Goal: Transaction & Acquisition: Purchase product/service

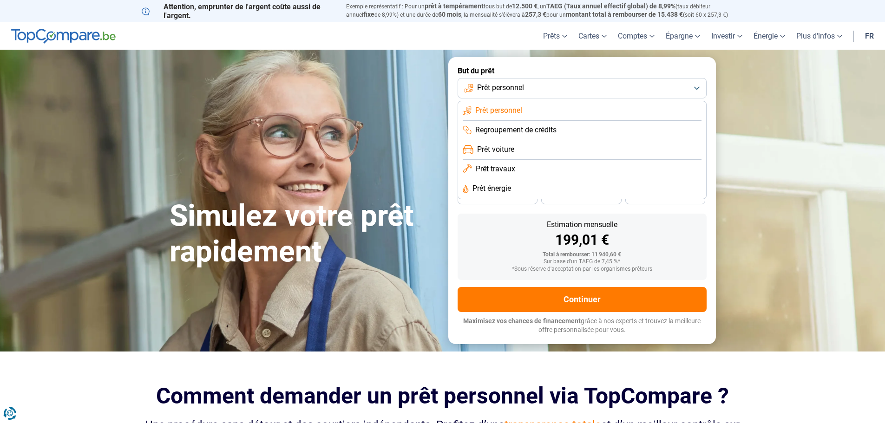
click at [502, 172] on span "Prêt travaux" at bounding box center [495, 169] width 39 height 10
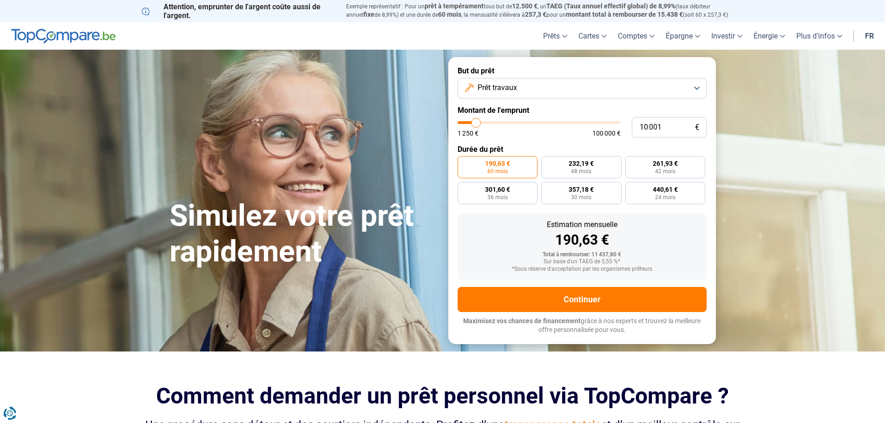
type input "10 500"
type input "10500"
type input "11 000"
type input "11000"
type input "11 250"
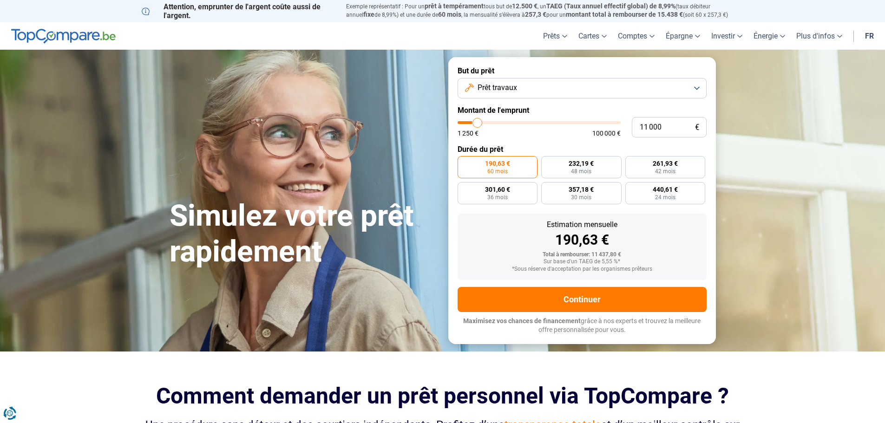
type input "11250"
type input "11 750"
type input "11750"
type input "12 000"
type input "12000"
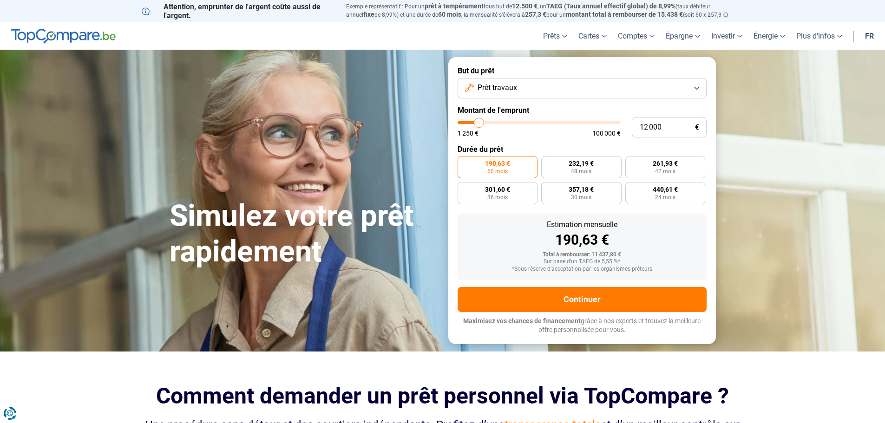
type input "12 750"
type input "12750"
type input "13 000"
type input "13000"
type input "13 250"
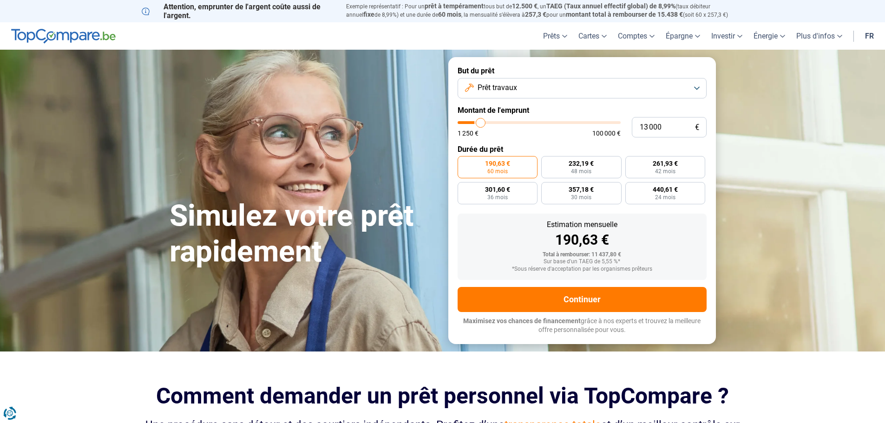
type input "13250"
type input "13 500"
type input "13500"
type input "15 000"
type input "15000"
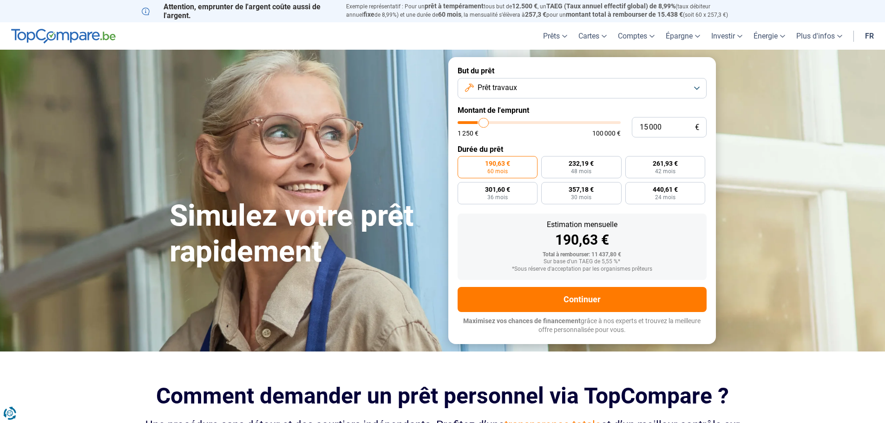
type input "16 500"
type input "16500"
type input "18 000"
type input "18000"
type input "19 750"
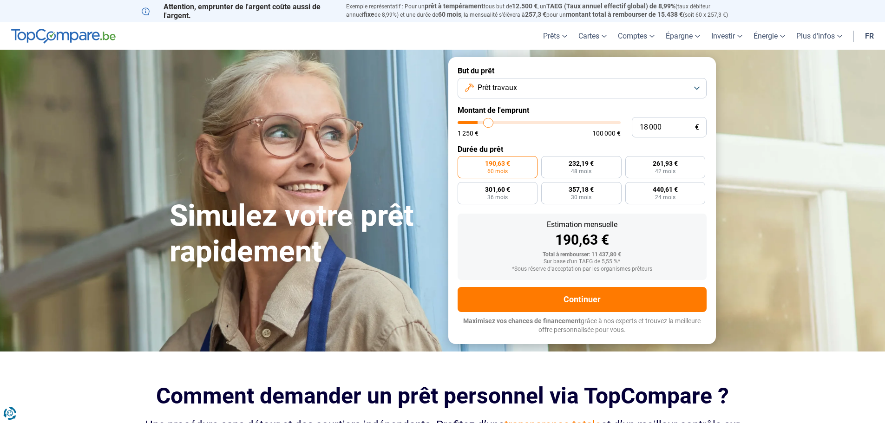
type input "19750"
type input "20 000"
type input "20000"
type input "21 250"
type input "21250"
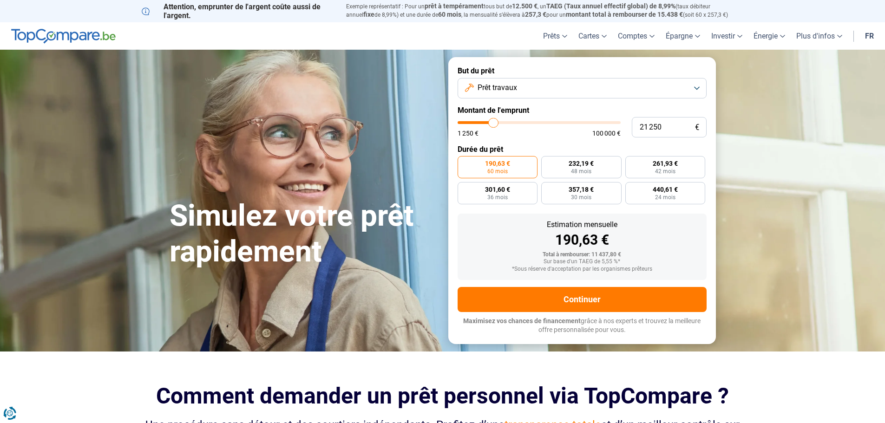
type input "25 000"
type input "25000"
type input "28 000"
type input "28000"
type input "30 500"
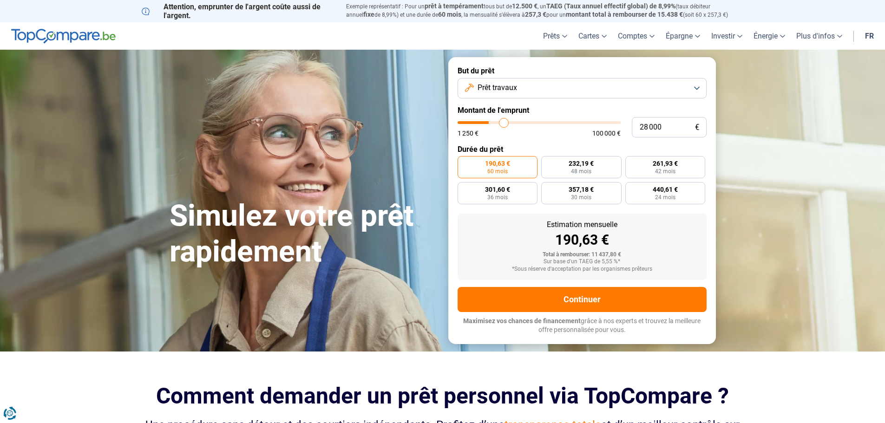
type input "30500"
type input "31 750"
type input "31750"
type input "32 000"
type input "32000"
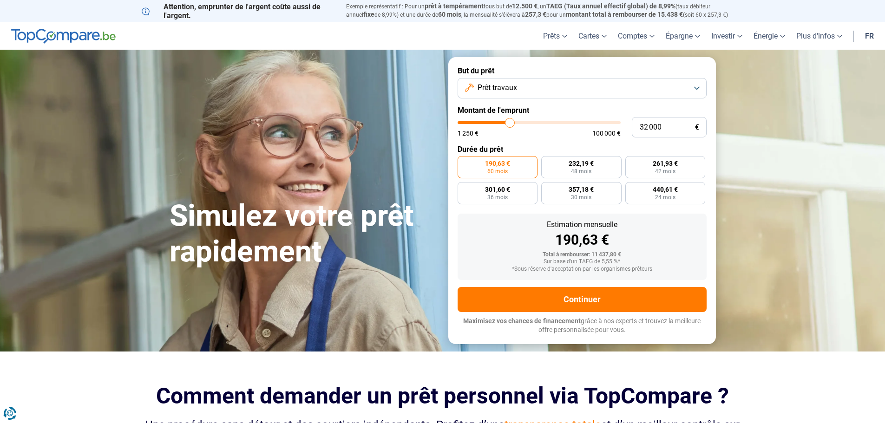
type input "32 250"
type input "32250"
type input "32 750"
type input "32750"
type input "34 000"
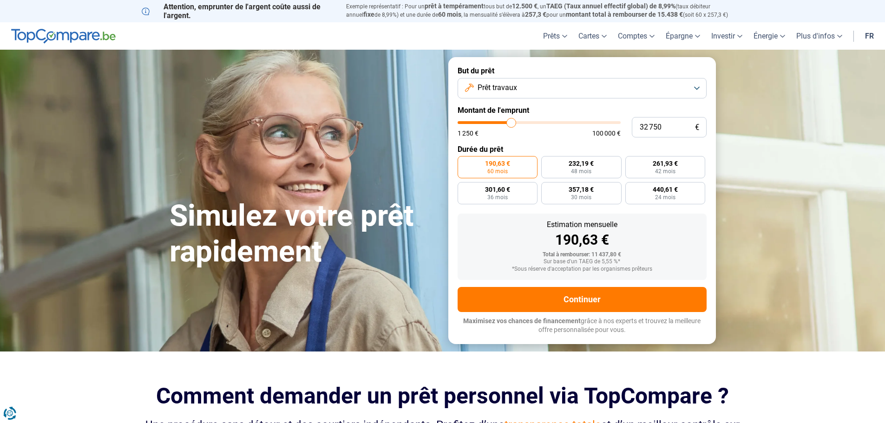
type input "34000"
type input "35 000"
type input "35000"
type input "35 750"
type input "35750"
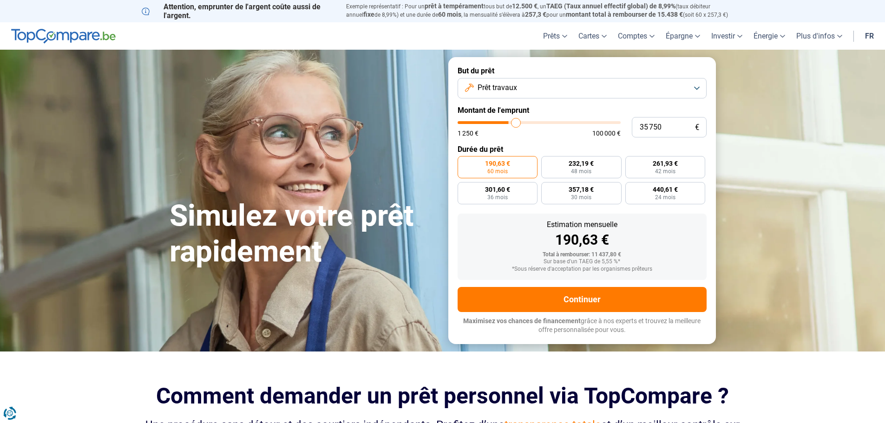
type input "36 500"
type input "36500"
type input "36 750"
type input "36750"
type input "37 750"
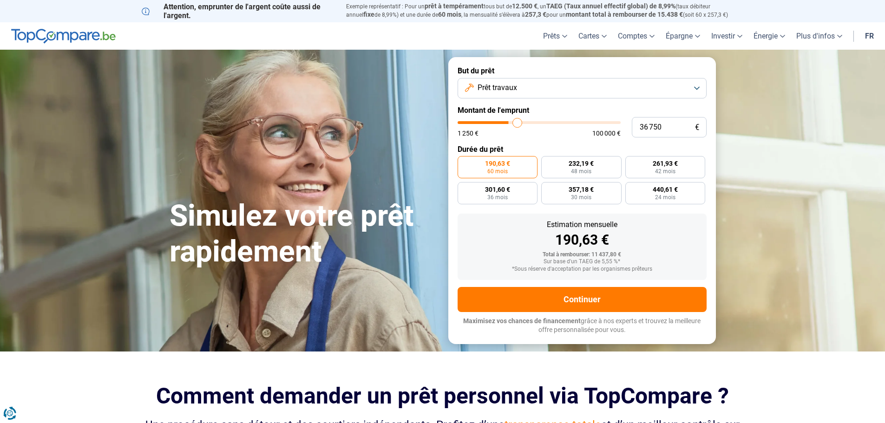
type input "37750"
type input "38 250"
type input "38250"
type input "39 250"
type input "39250"
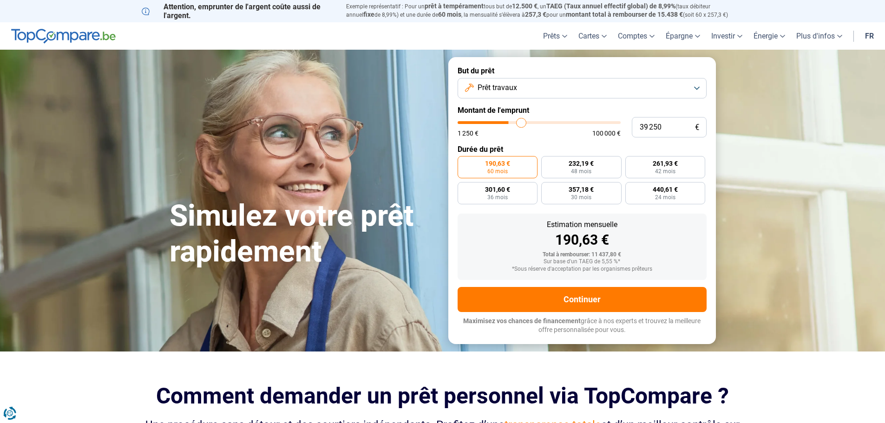
type input "40 250"
type input "40250"
type input "41 250"
type input "41250"
type input "42 000"
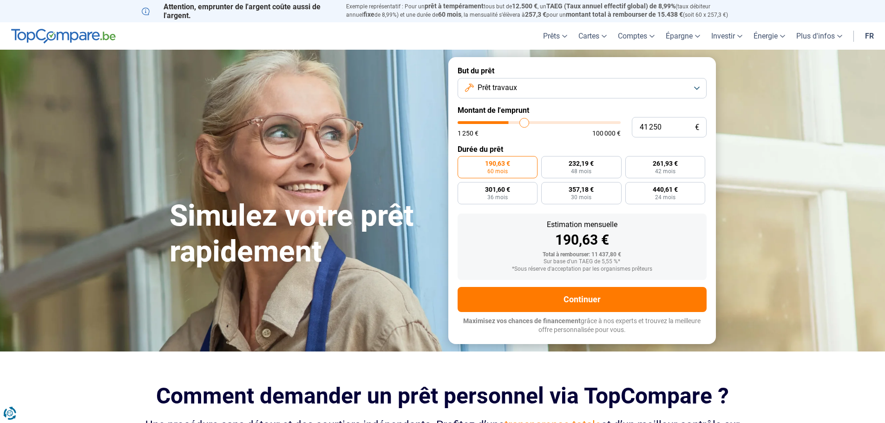
type input "42000"
type input "42 250"
type input "42250"
type input "42 500"
type input "42500"
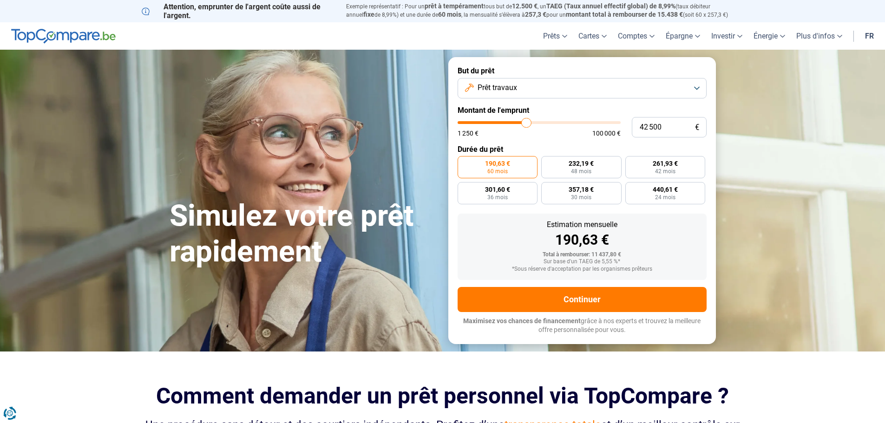
type input "42 750"
type input "42750"
type input "42 250"
type input "42250"
type input "41 250"
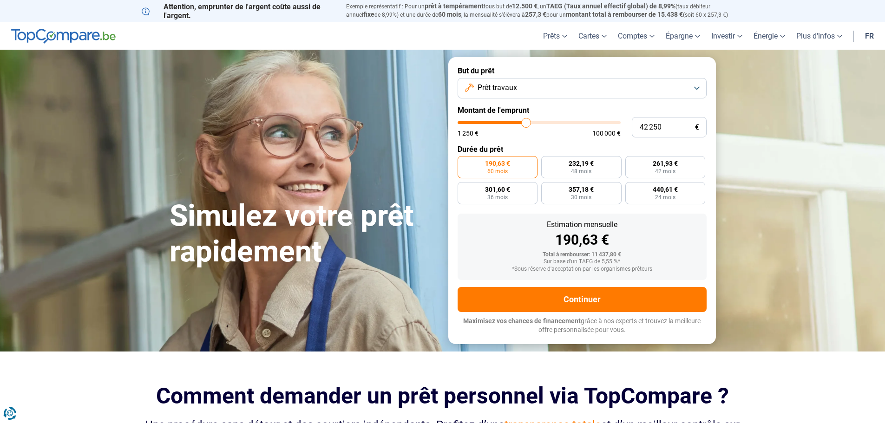
type input "41250"
type input "40 250"
type input "40250"
type input "38 500"
type input "38500"
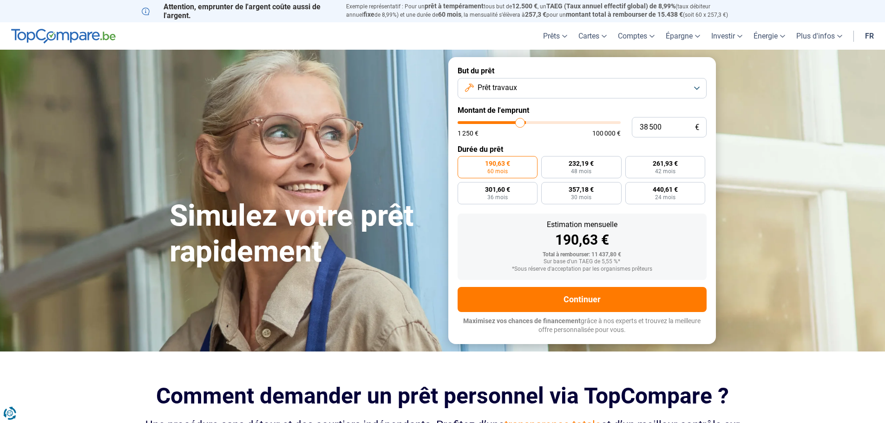
type input "38 000"
type input "38000"
type input "37 750"
type input "37750"
type input "37 000"
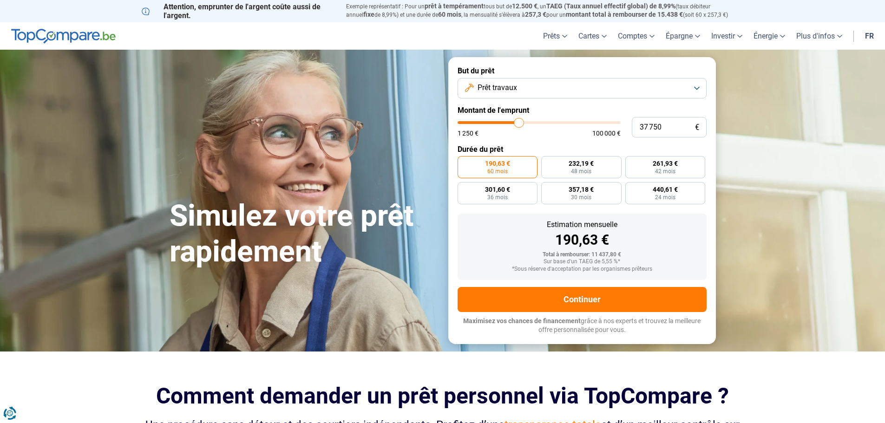
type input "37000"
type input "36 500"
type input "36500"
type input "36 250"
type input "36250"
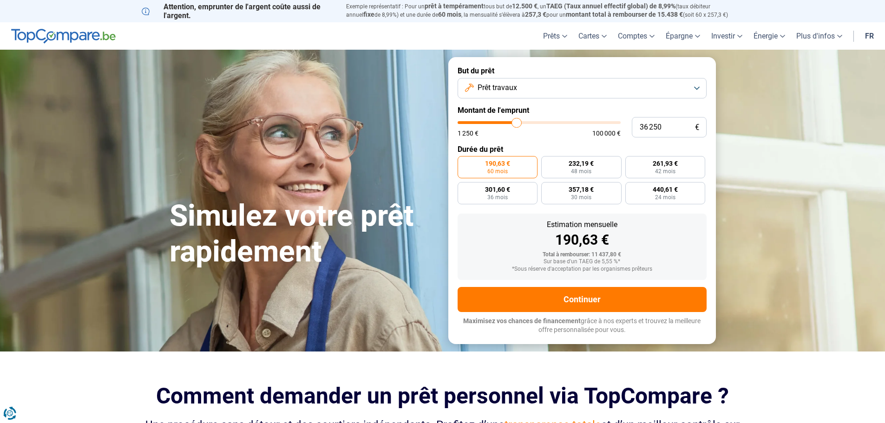
type input "36 500"
type input "36500"
type input "36 750"
type input "36750"
type input "36 250"
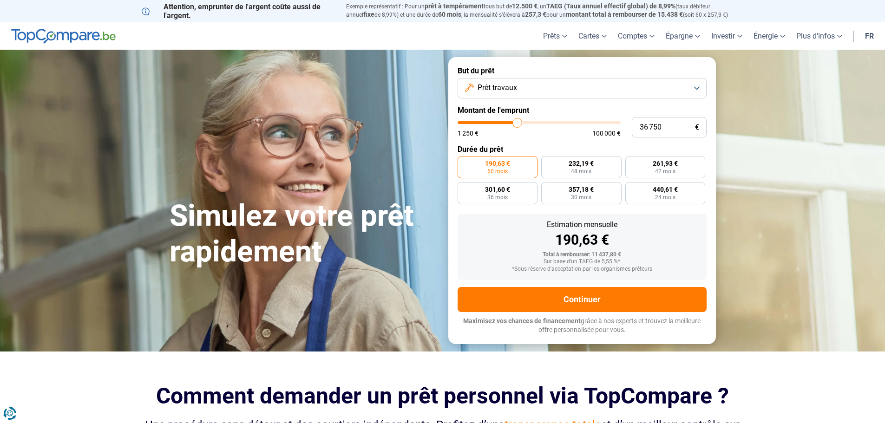
type input "36250"
type input "35 750"
type input "35750"
type input "36 250"
type input "36250"
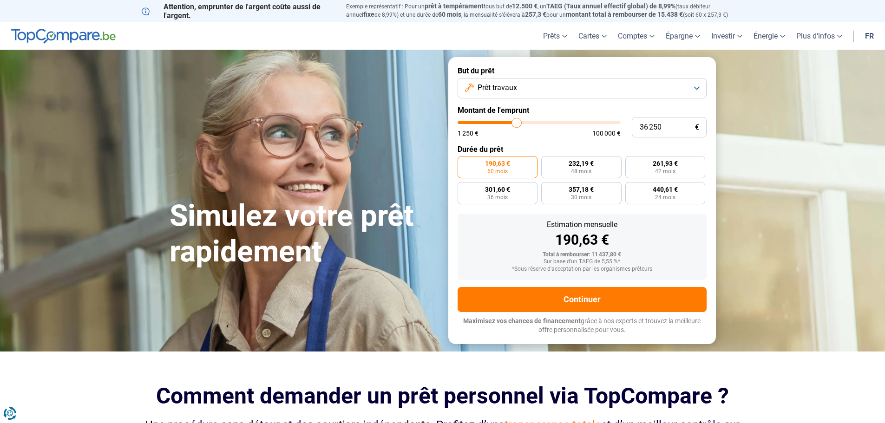
type input "36 500"
type input "36500"
type input "36 250"
type input "36250"
type input "36 500"
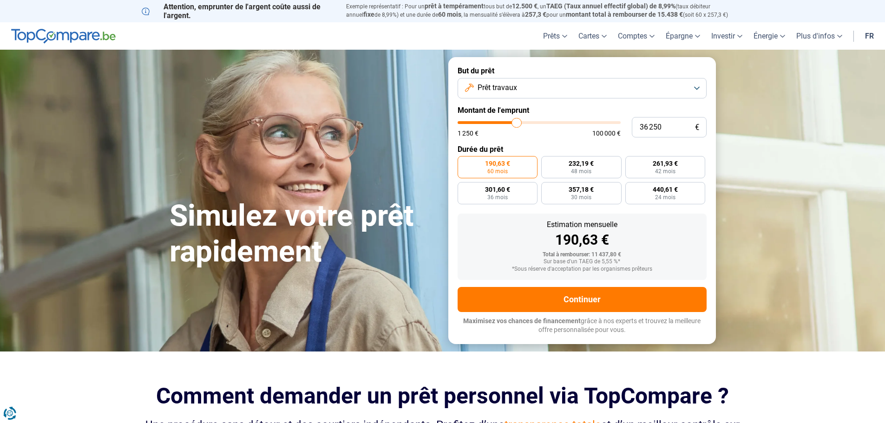
type input "36500"
type input "36 250"
type input "36250"
type input "35 750"
type input "35750"
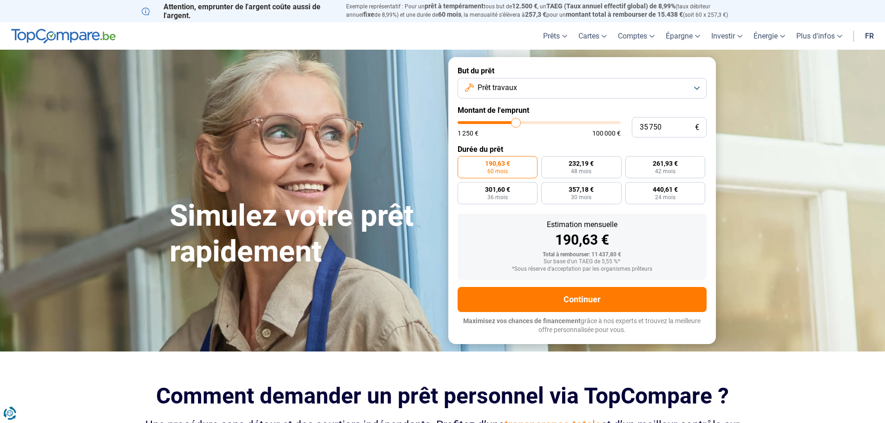
type input "35 500"
type input "35500"
type input "35 250"
type input "35250"
type input "35 000"
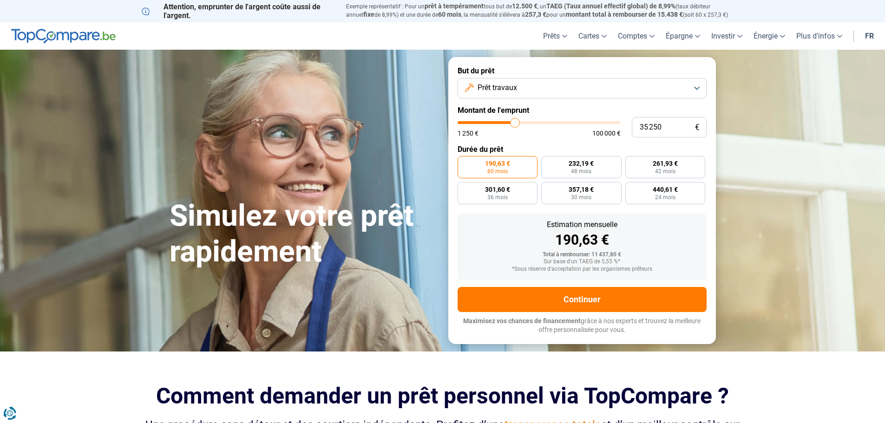
type input "35000"
type input "34 750"
type input "34750"
type input "34 250"
type input "34250"
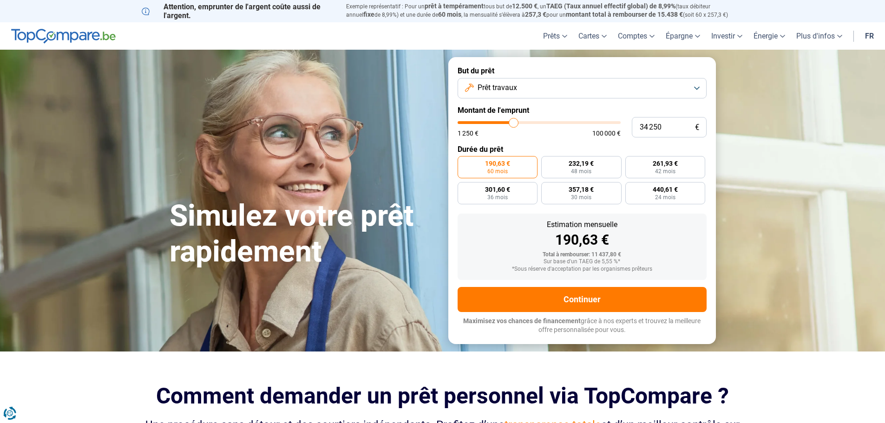
type input "34 000"
type input "34000"
type input "33 750"
type input "33750"
type input "33 500"
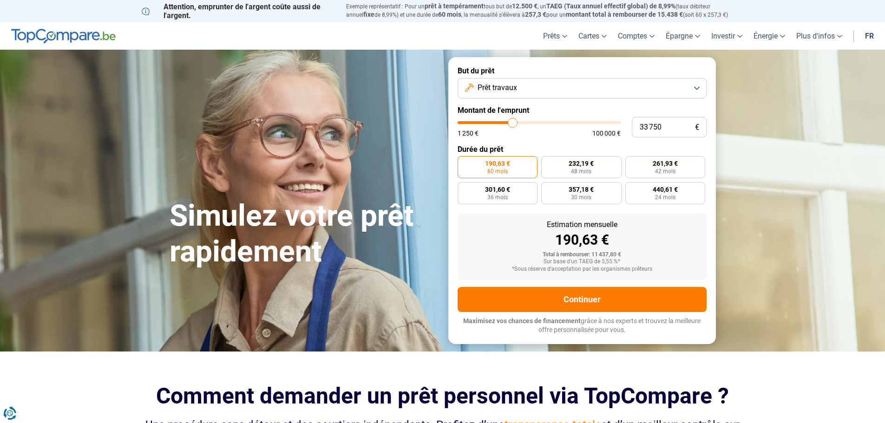
type input "33500"
type input "33 750"
type input "33750"
type input "34 000"
type input "34000"
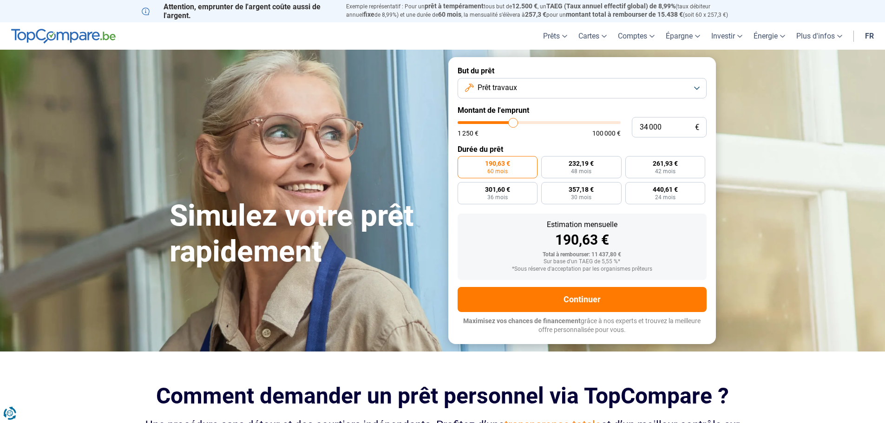
type input "34 250"
type input "34250"
type input "34 750"
type input "34750"
type input "35 000"
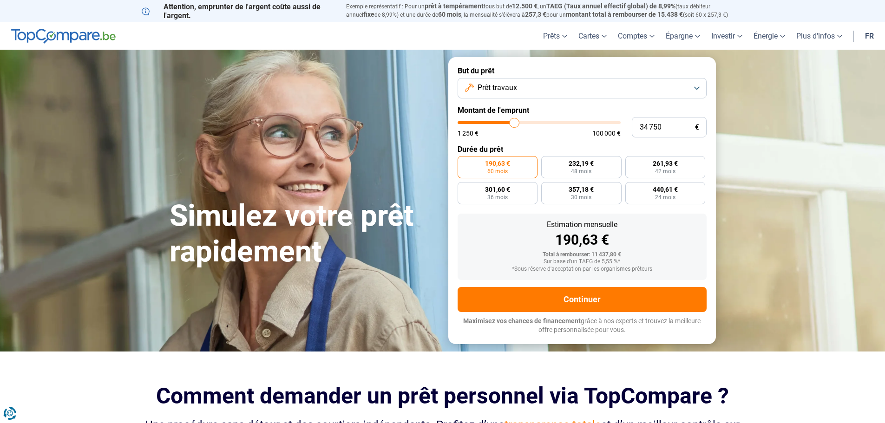
type input "35000"
type input "35 500"
type input "35500"
type input "35 750"
type input "35750"
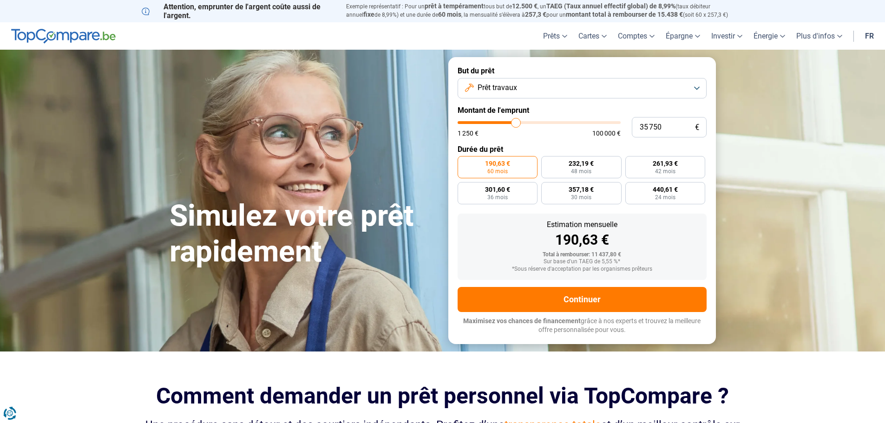
type input "35 500"
type input "35500"
type input "35 250"
type input "35250"
type input "35 000"
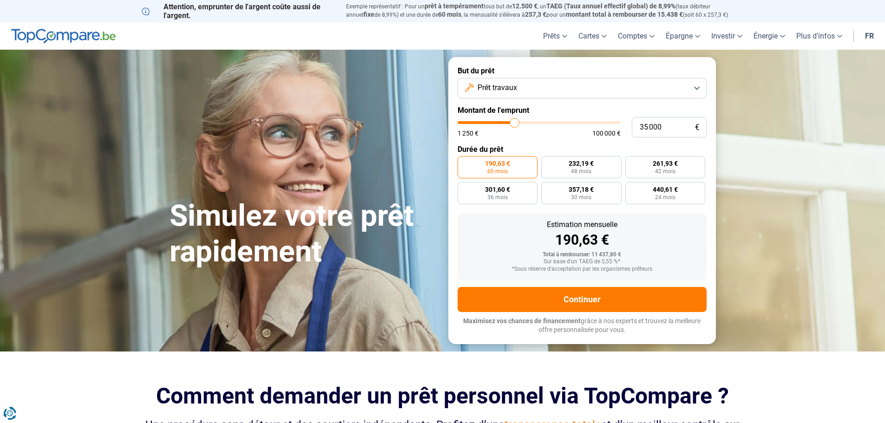
drag, startPoint x: 476, startPoint y: 125, endPoint x: 515, endPoint y: 124, distance: 38.1
type input "35000"
click at [515, 124] on input "range" at bounding box center [538, 122] width 163 height 3
radio input "false"
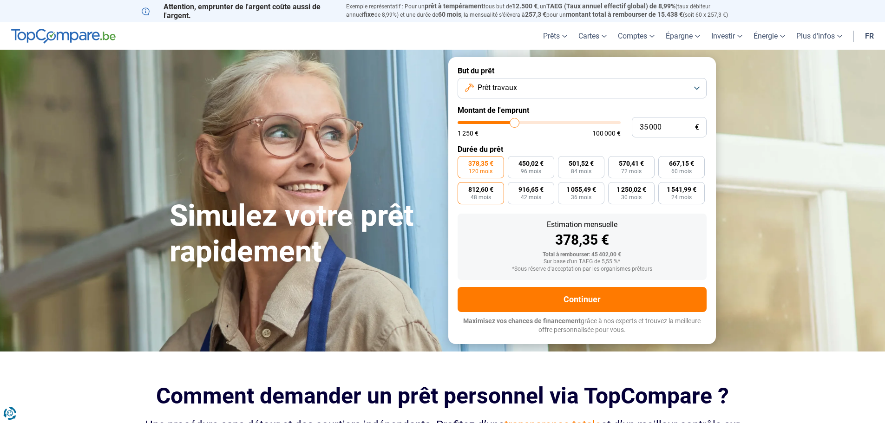
click at [486, 199] on span "48 mois" at bounding box center [480, 198] width 20 height 6
click at [463, 188] on input "812,60 € 48 mois" at bounding box center [460, 185] width 6 height 6
radio input "true"
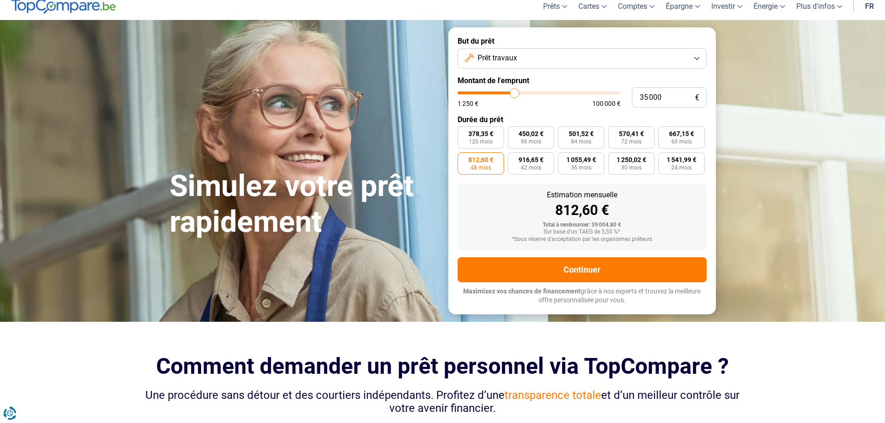
scroll to position [46, 0]
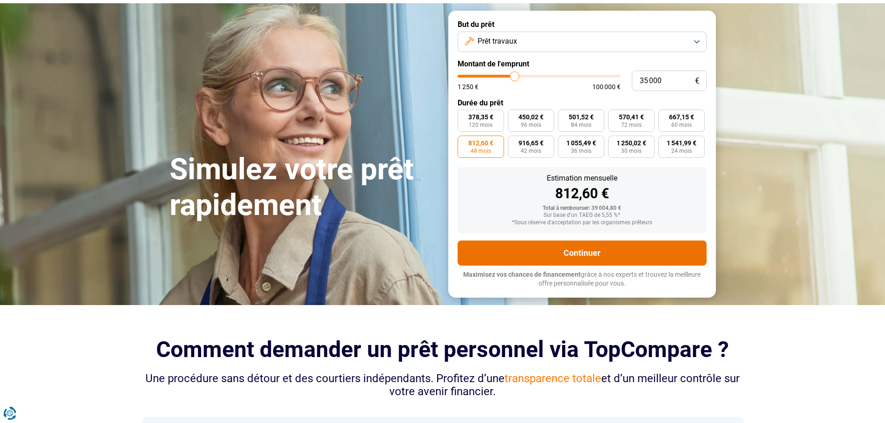
click at [587, 261] on button "Continuer" at bounding box center [581, 253] width 249 height 25
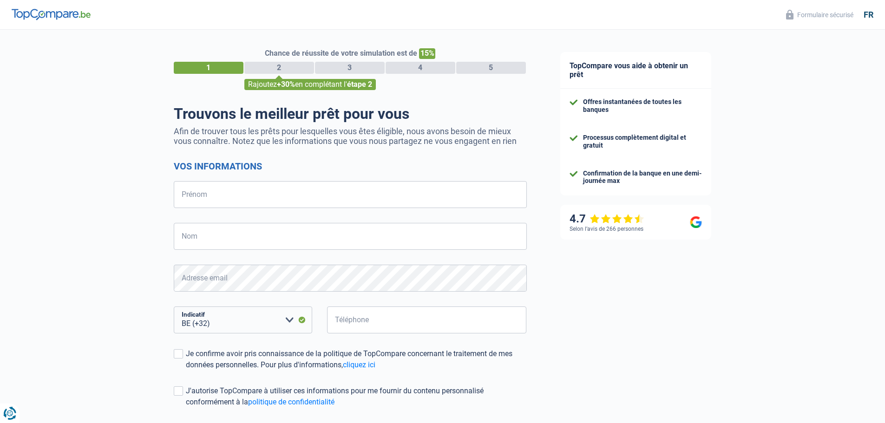
select select "32"
click at [214, 193] on input "Prénom" at bounding box center [350, 194] width 353 height 27
type input "letiza"
